Goal: Task Accomplishment & Management: Manage account settings

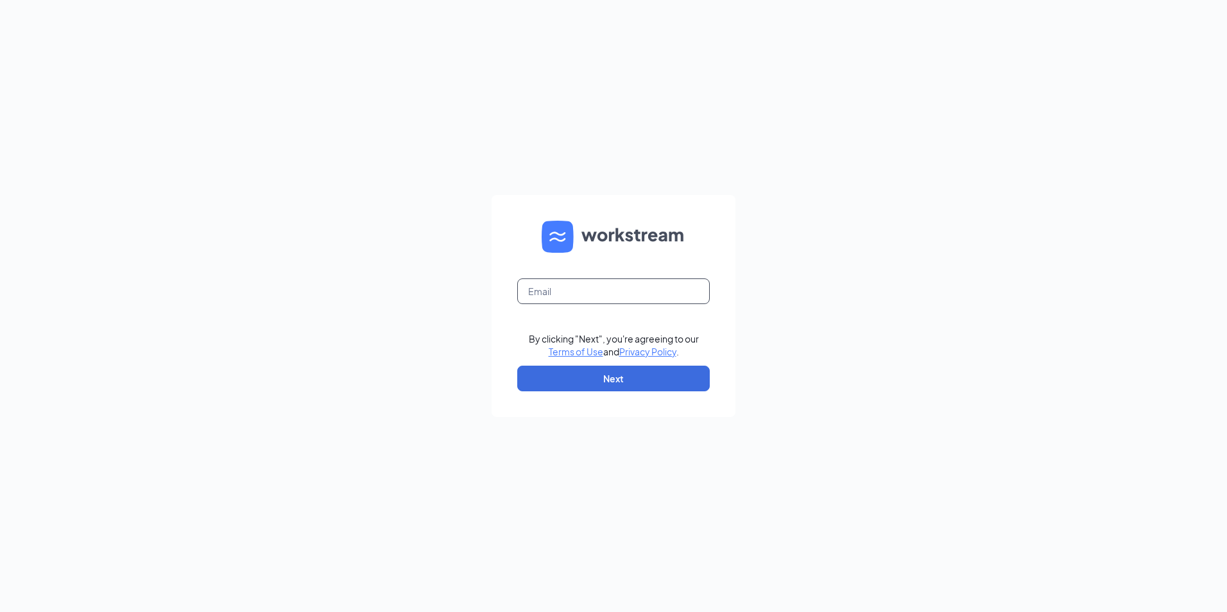
click at [580, 295] on input "text" at bounding box center [613, 292] width 193 height 26
type input "gmclintonville@bleedblue.net"
click at [558, 371] on button "Next" at bounding box center [613, 379] width 193 height 26
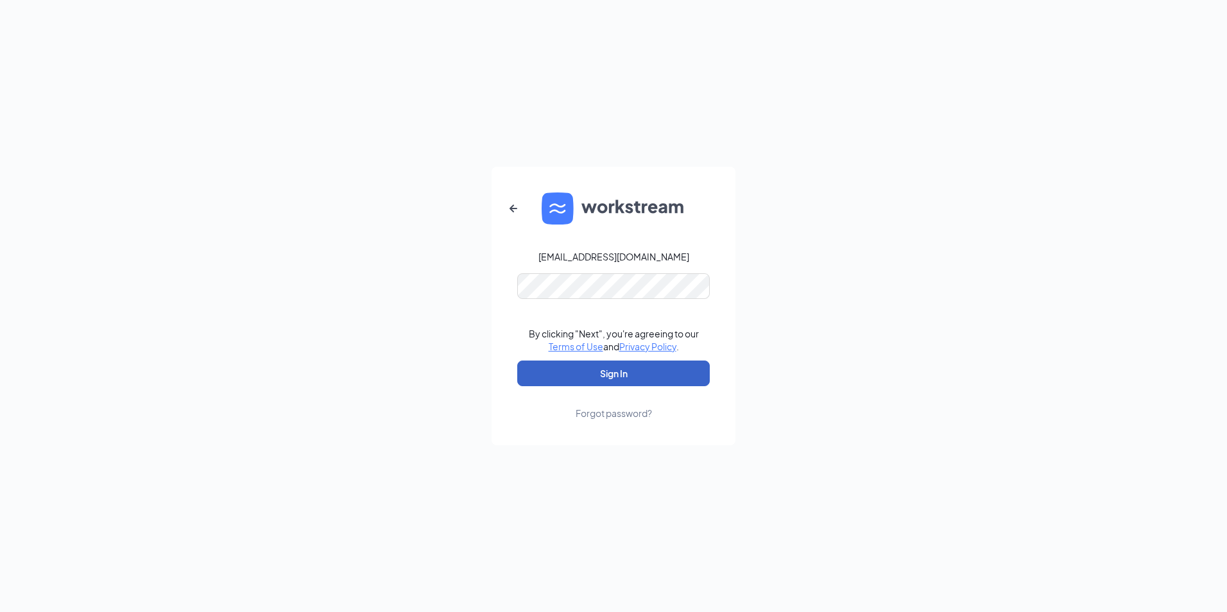
click at [587, 371] on button "Sign In" at bounding box center [613, 374] width 193 height 26
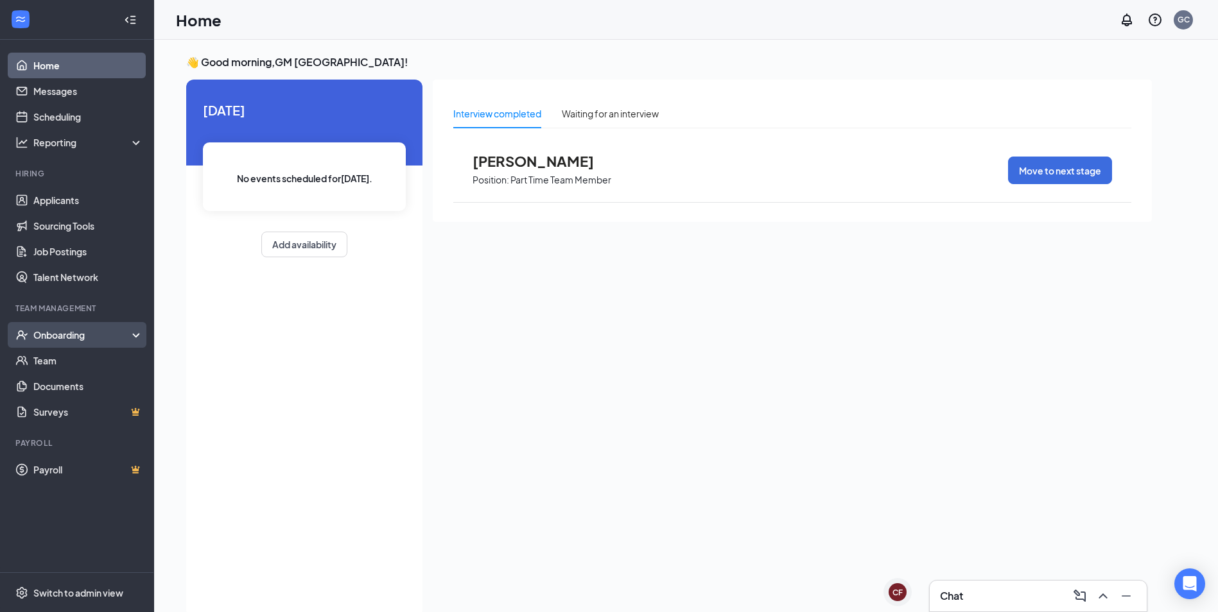
click at [66, 325] on div "Onboarding" at bounding box center [77, 335] width 154 height 26
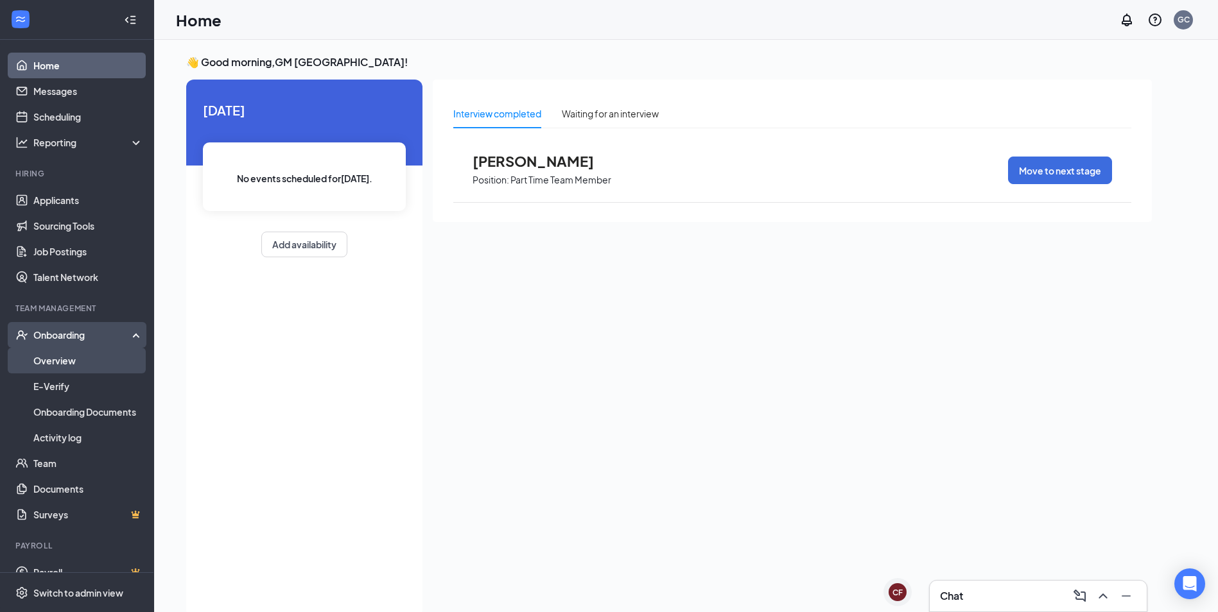
click at [55, 356] on link "Overview" at bounding box center [88, 361] width 110 height 26
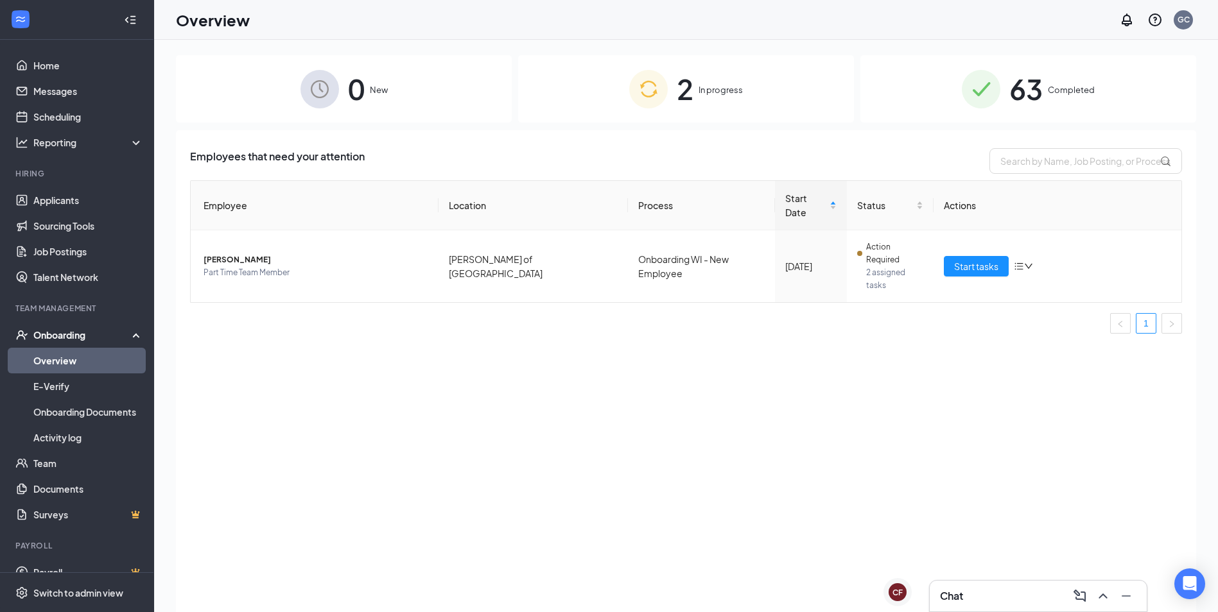
click at [797, 99] on div "2 In progress" at bounding box center [686, 88] width 336 height 67
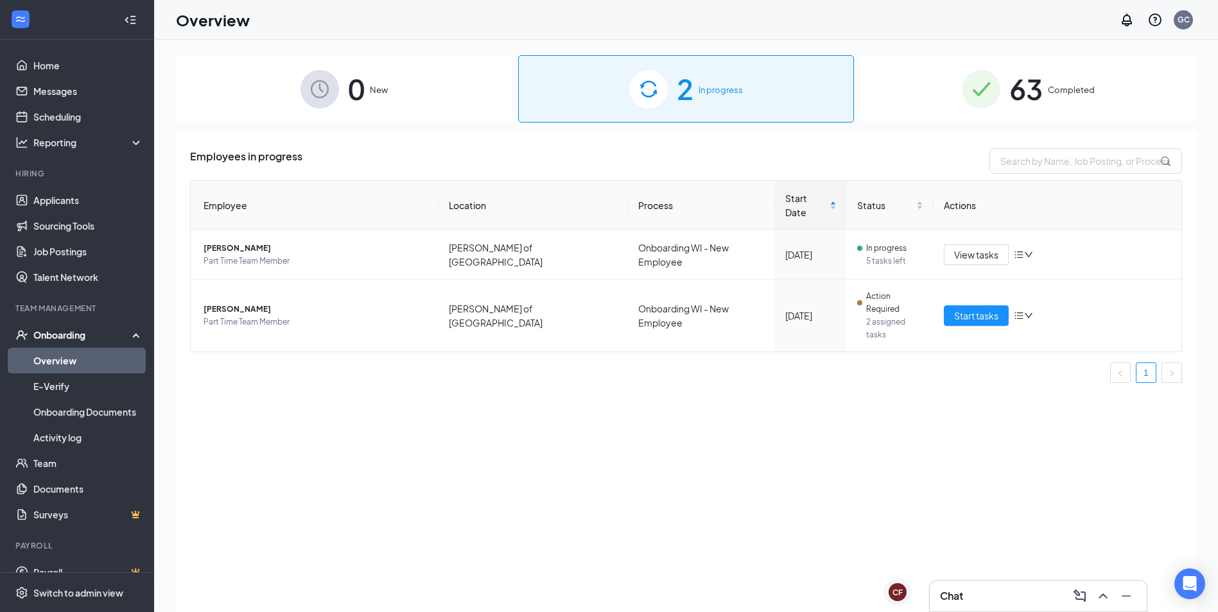
click at [989, 76] on img at bounding box center [980, 89] width 39 height 39
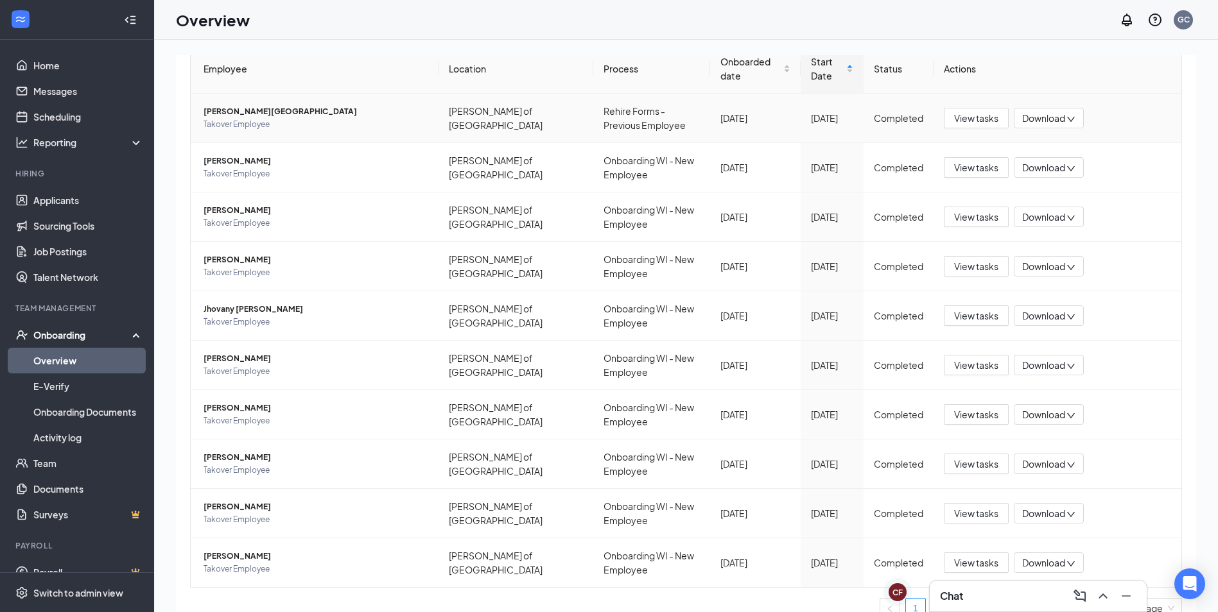
scroll to position [157, 0]
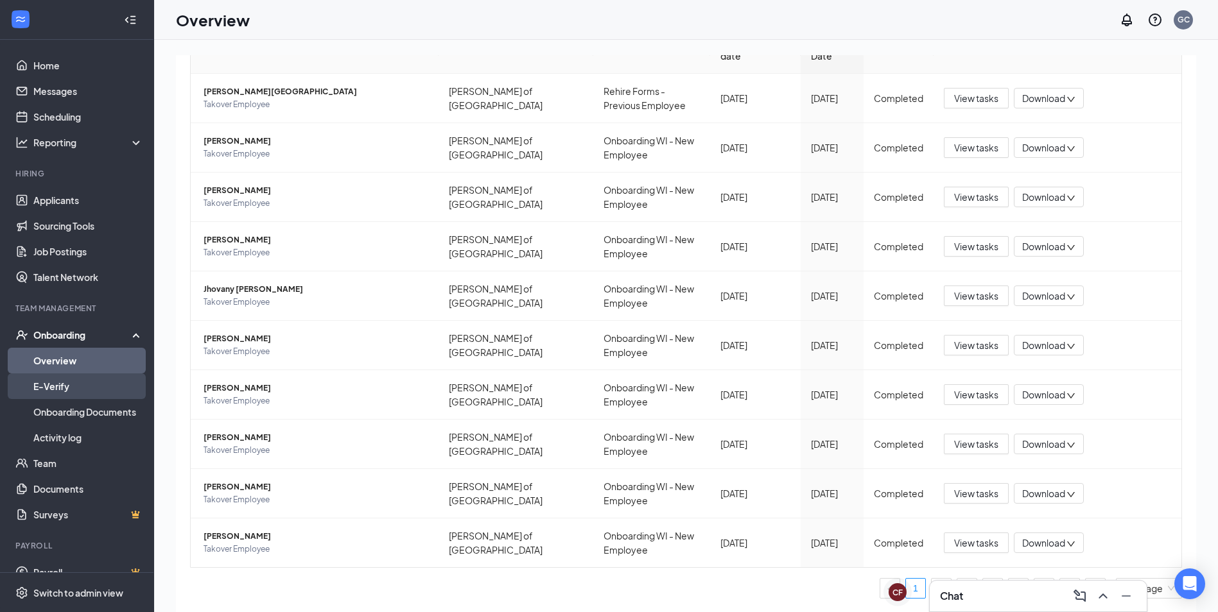
click at [79, 385] on link "E-Verify" at bounding box center [88, 387] width 110 height 26
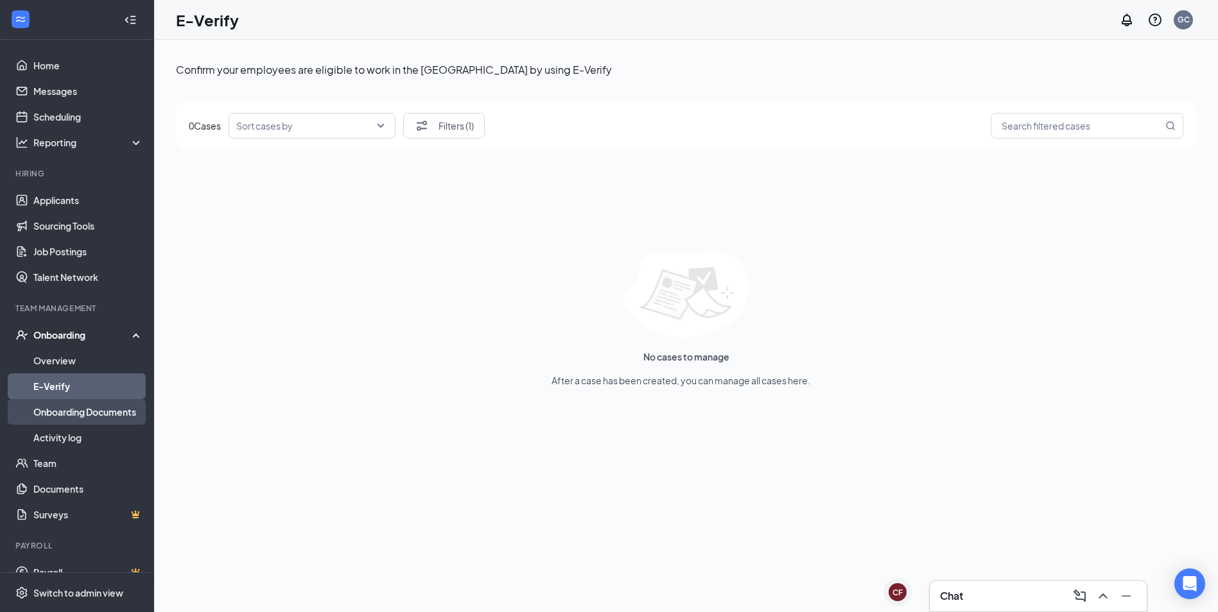
click at [35, 409] on link "Onboarding Documents" at bounding box center [88, 412] width 110 height 26
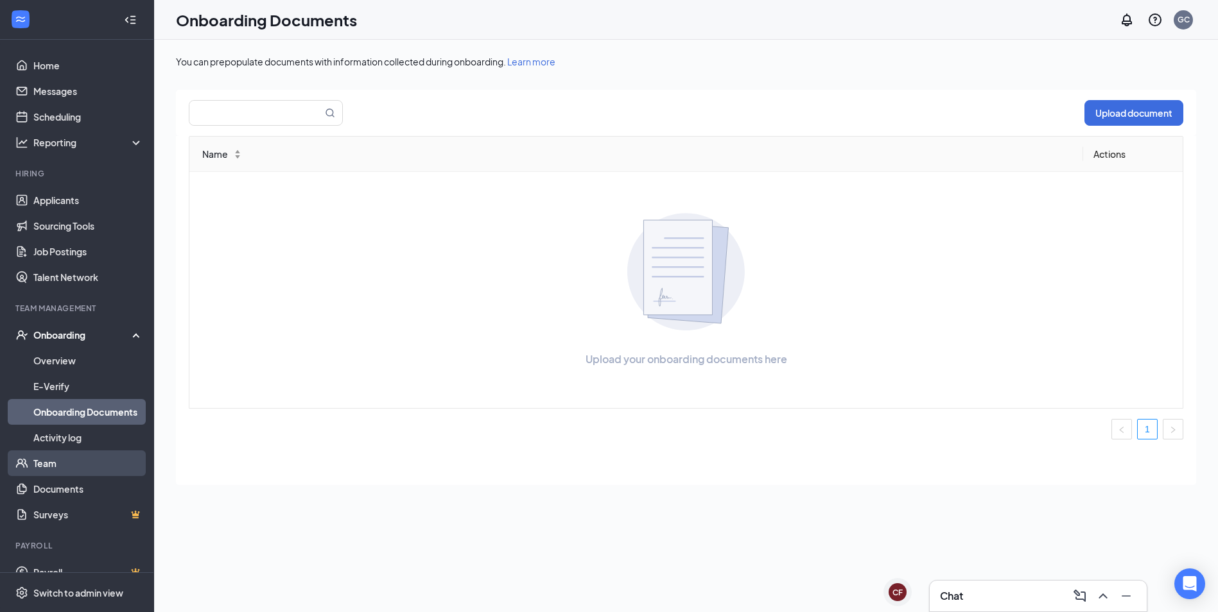
click at [36, 467] on link "Team" at bounding box center [88, 464] width 110 height 26
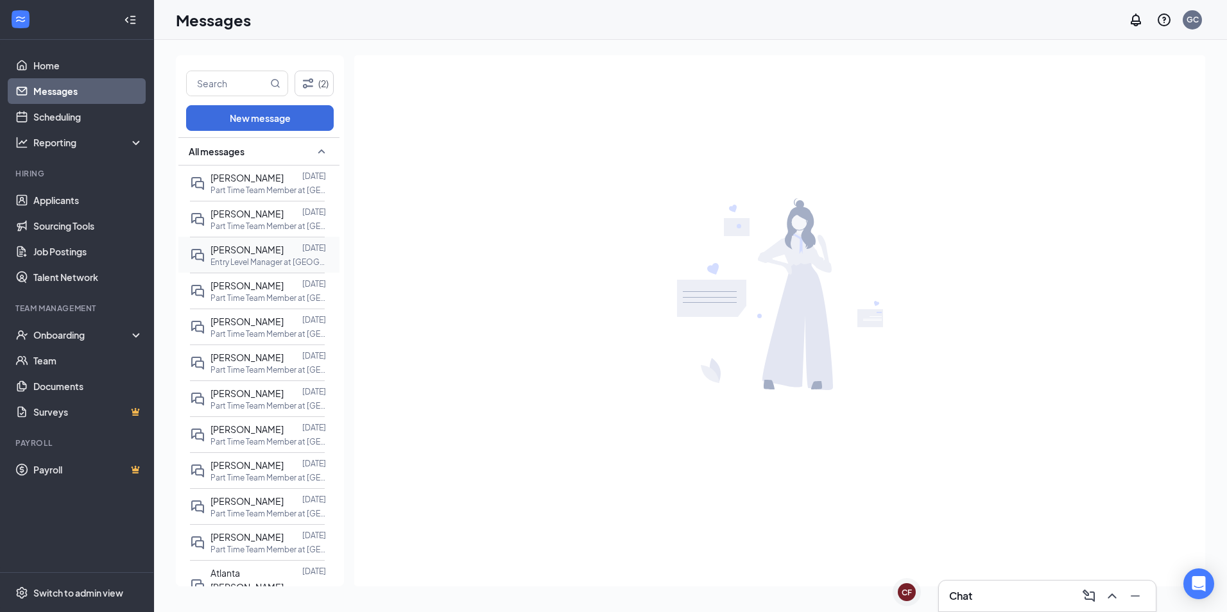
click at [264, 252] on span "[PERSON_NAME]" at bounding box center [247, 250] width 73 height 12
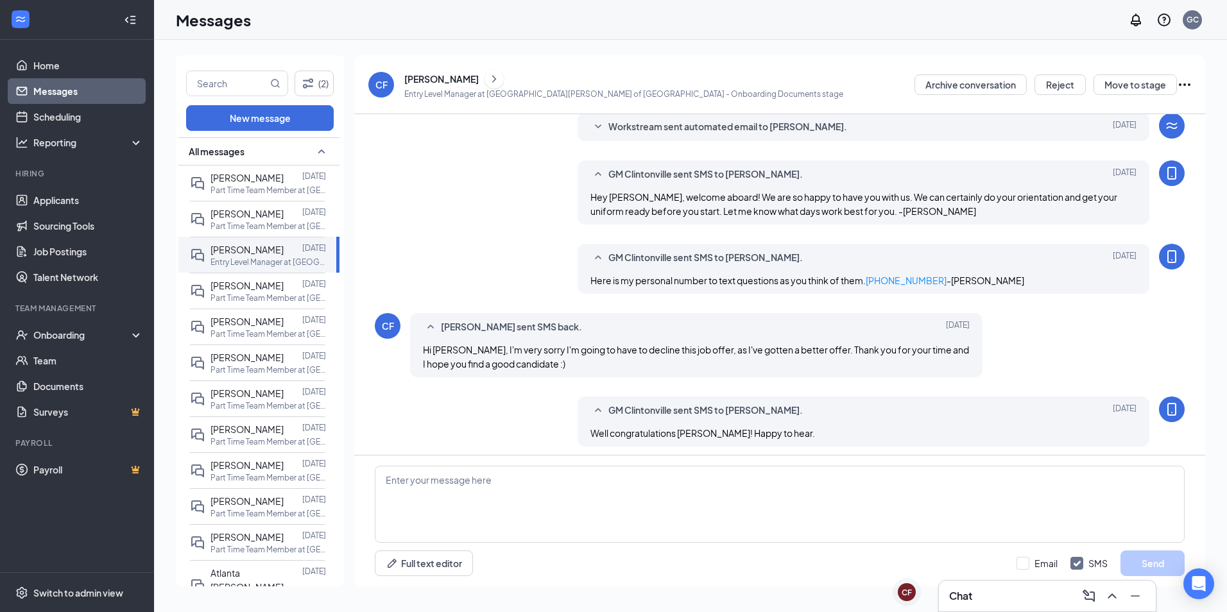
scroll to position [185, 0]
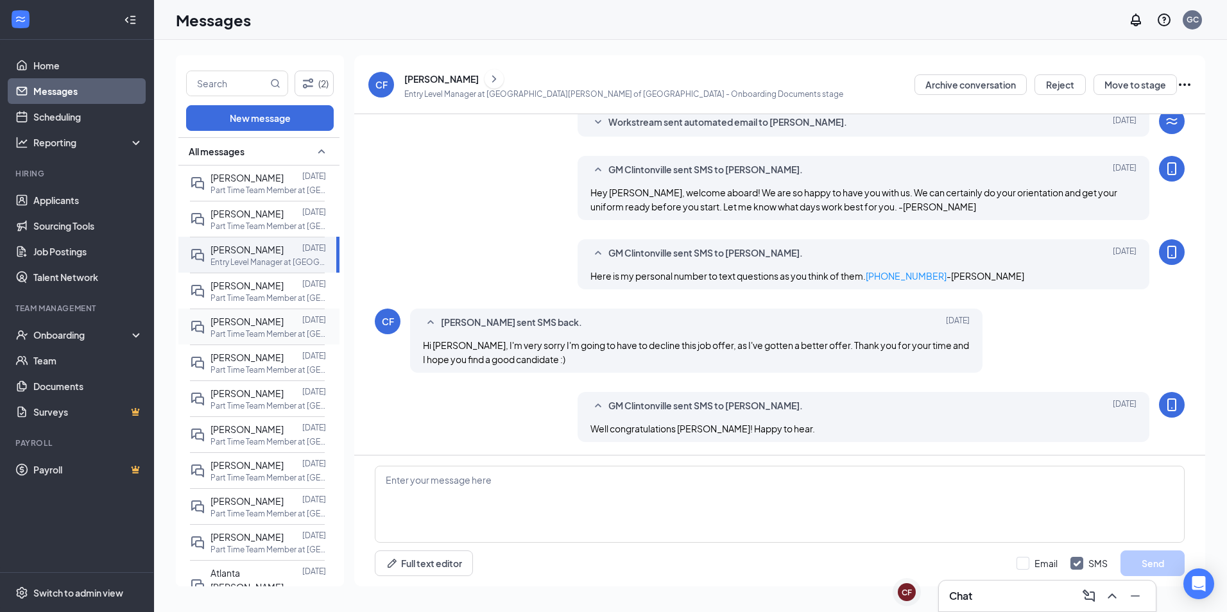
click at [251, 334] on p "Part Time Team Member at [GEOGRAPHIC_DATA][PERSON_NAME] of [GEOGRAPHIC_DATA]" at bounding box center [269, 334] width 116 height 11
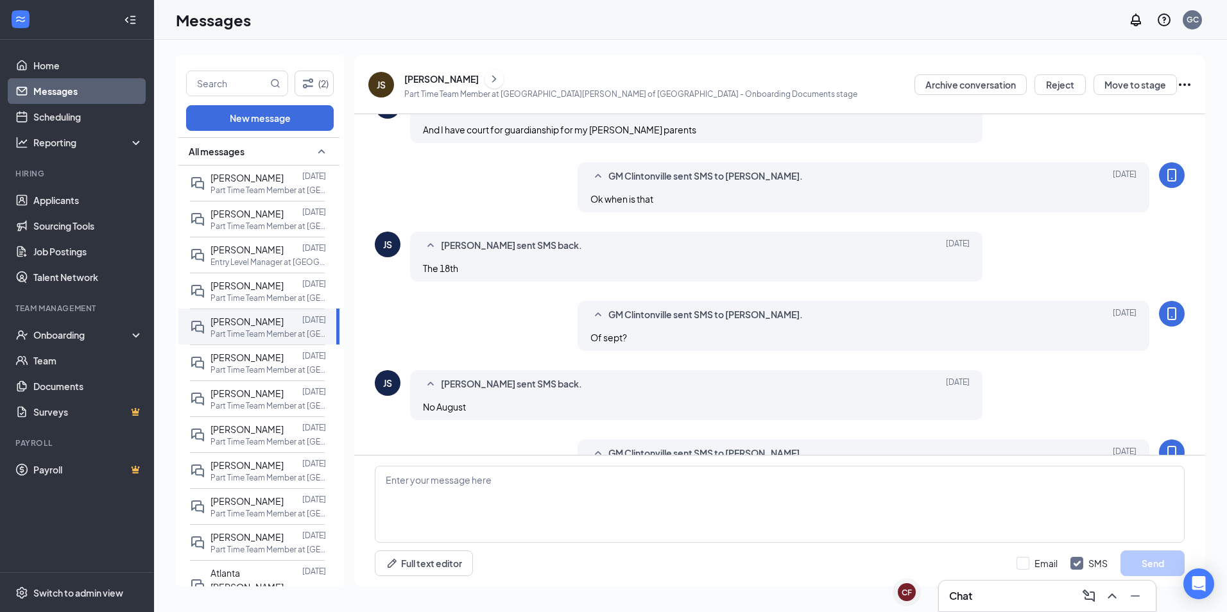
scroll to position [265, 0]
